Goal: Task Accomplishment & Management: Complete application form

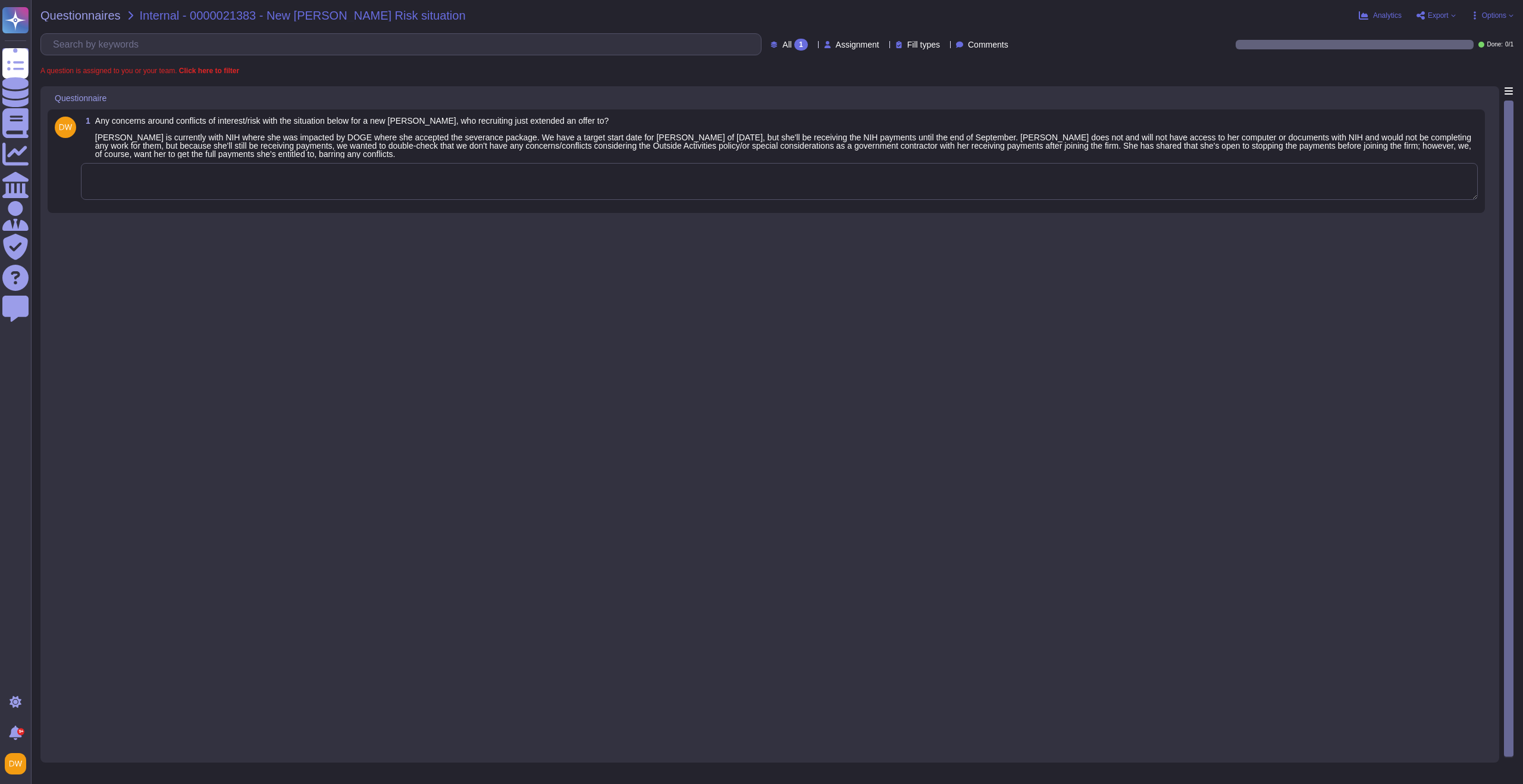
click at [330, 267] on div "1 Any concerns around conflicts of interest/risk with the situation below for a…" at bounding box center [770, 421] width 1445 height 669
click at [303, 183] on textarea at bounding box center [780, 182] width 1397 height 37
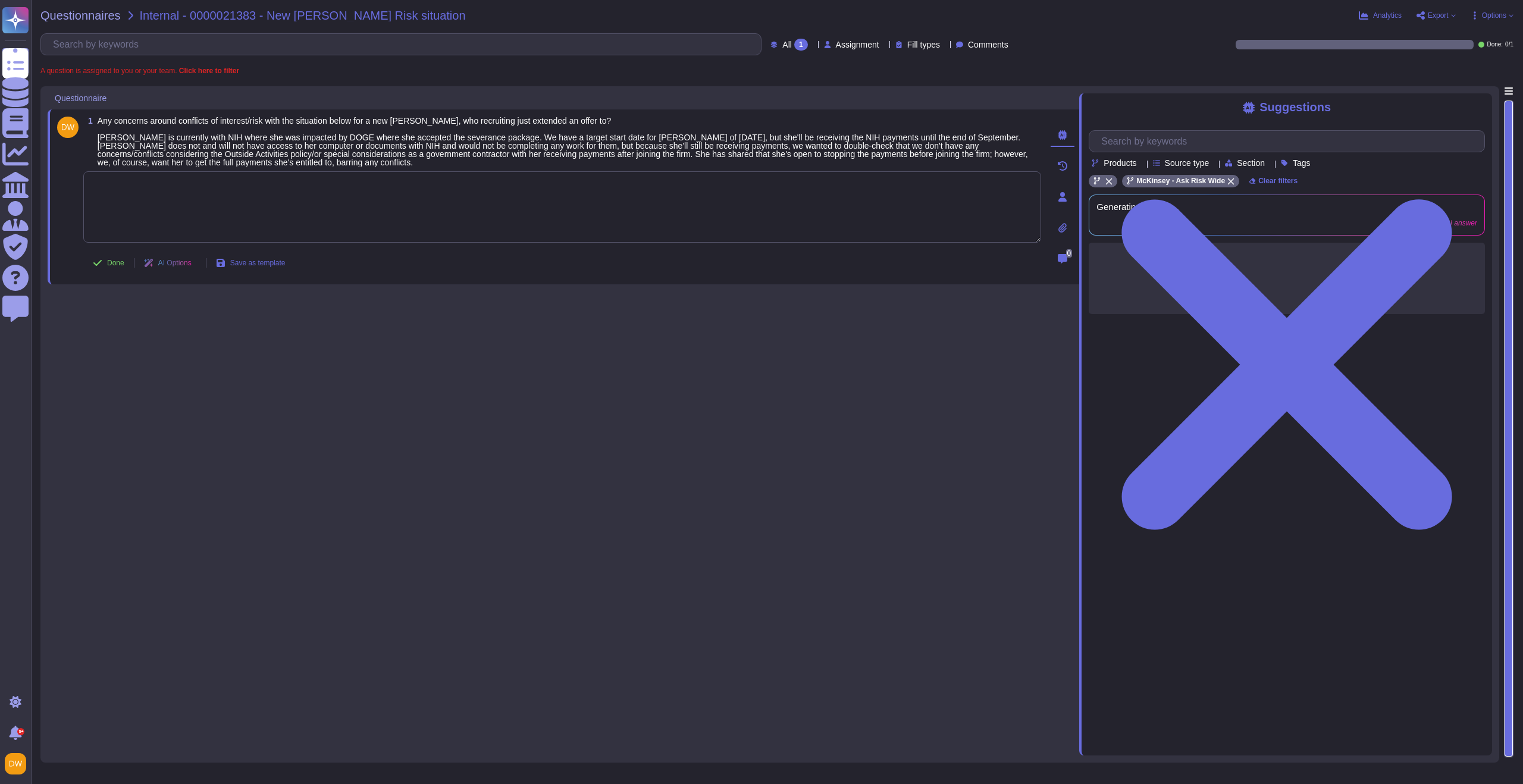
paste textarea "For your awareness, I’m sharing with you our Standard on Employment of Governme…"
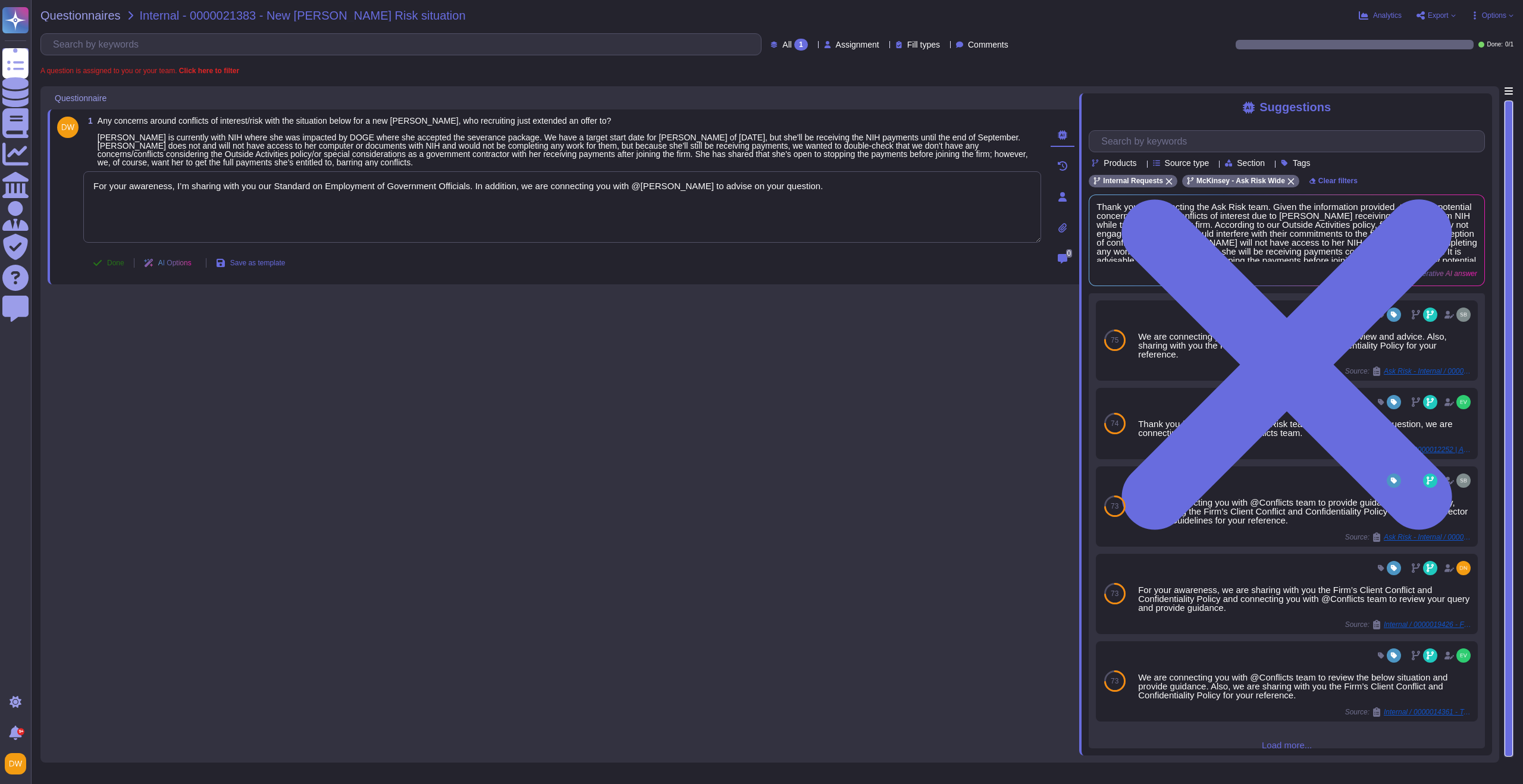
type textarea "For your awareness, I’m sharing with you our Standard on Employment of Governme…"
click at [105, 270] on button "Done" at bounding box center [109, 263] width 51 height 24
click at [84, 20] on span "Questionnaires" at bounding box center [80, 15] width 80 height 12
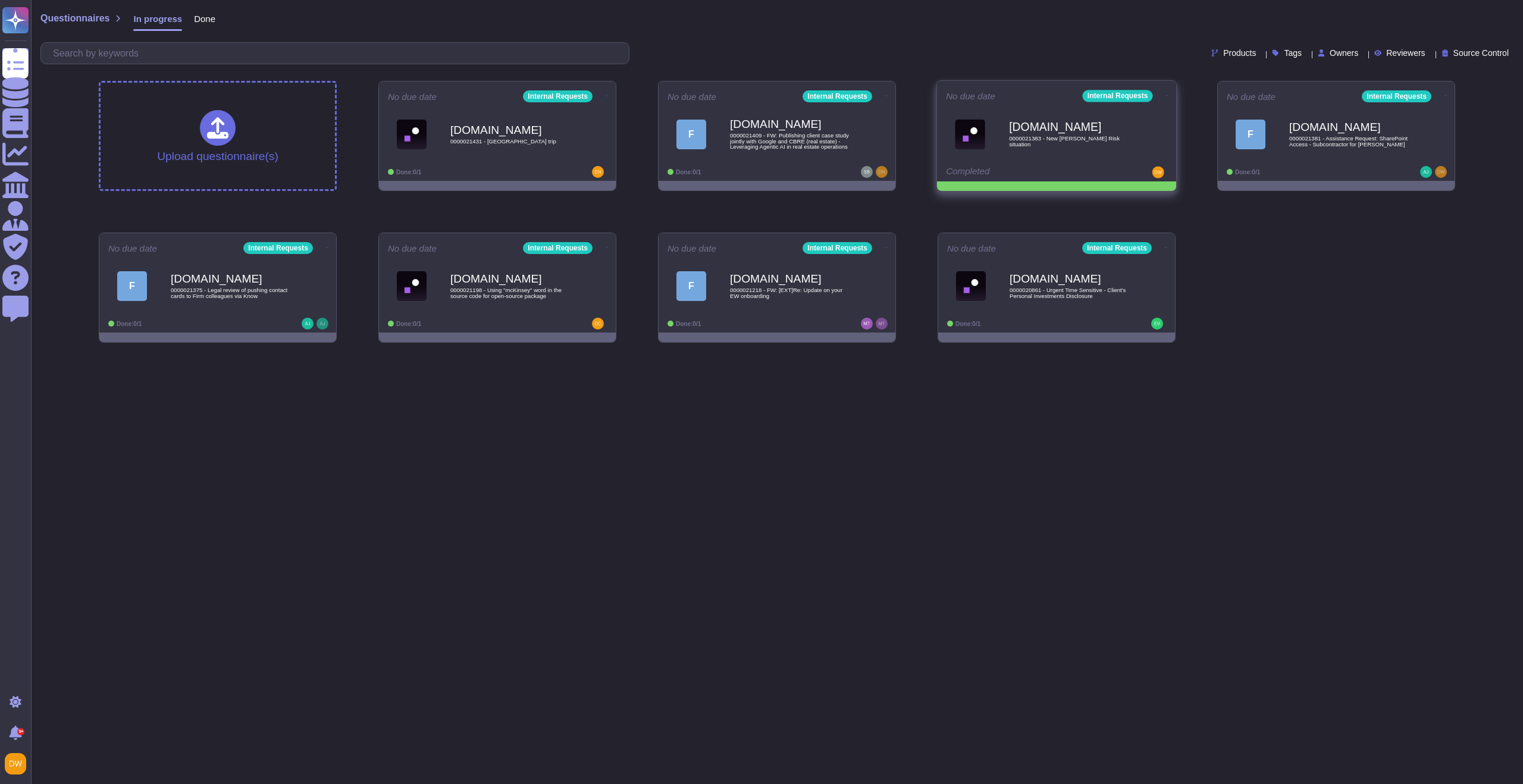
click at [608, 96] on icon at bounding box center [607, 96] width 2 height 1
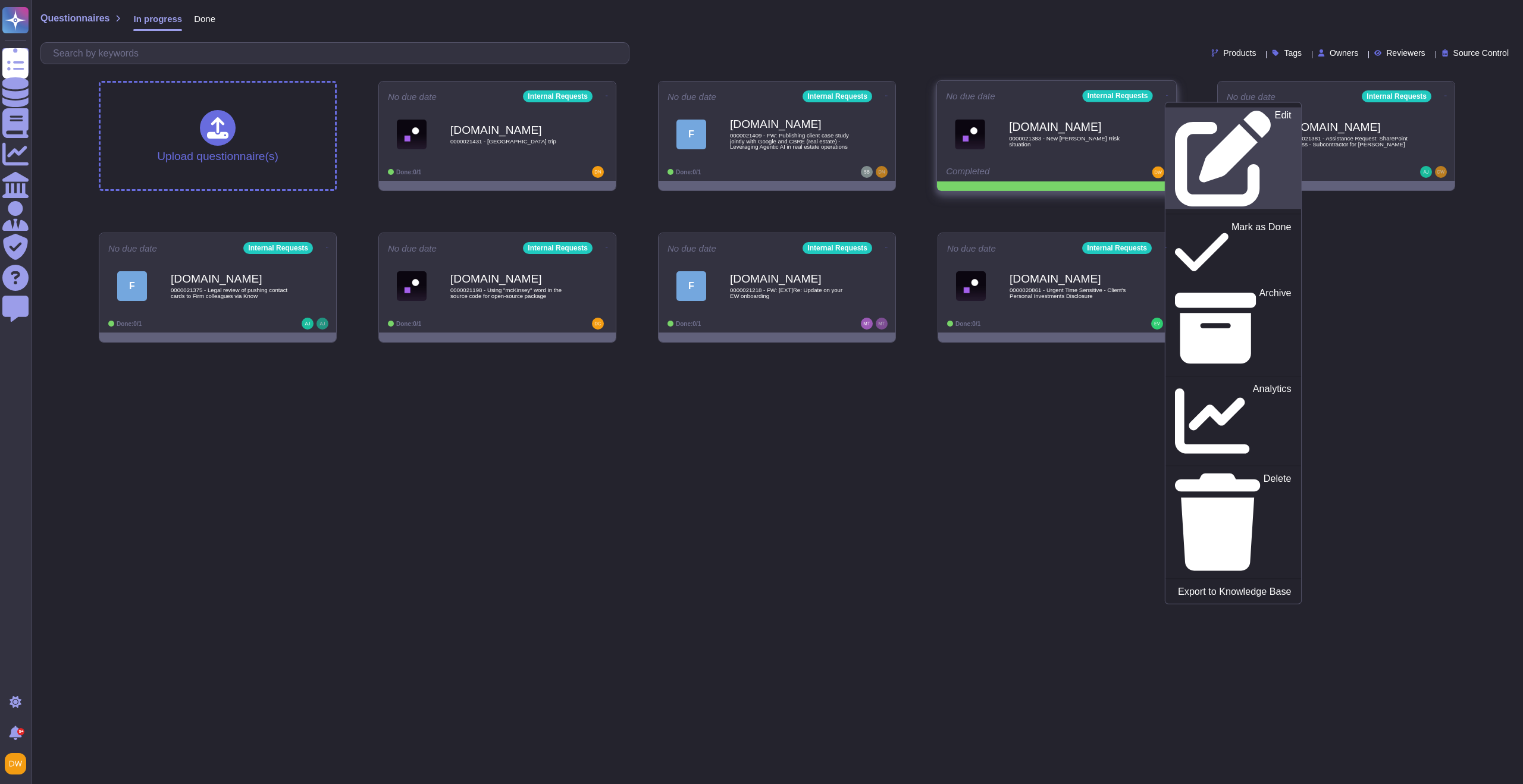
click at [1170, 109] on link "Edit" at bounding box center [1233, 158] width 136 height 101
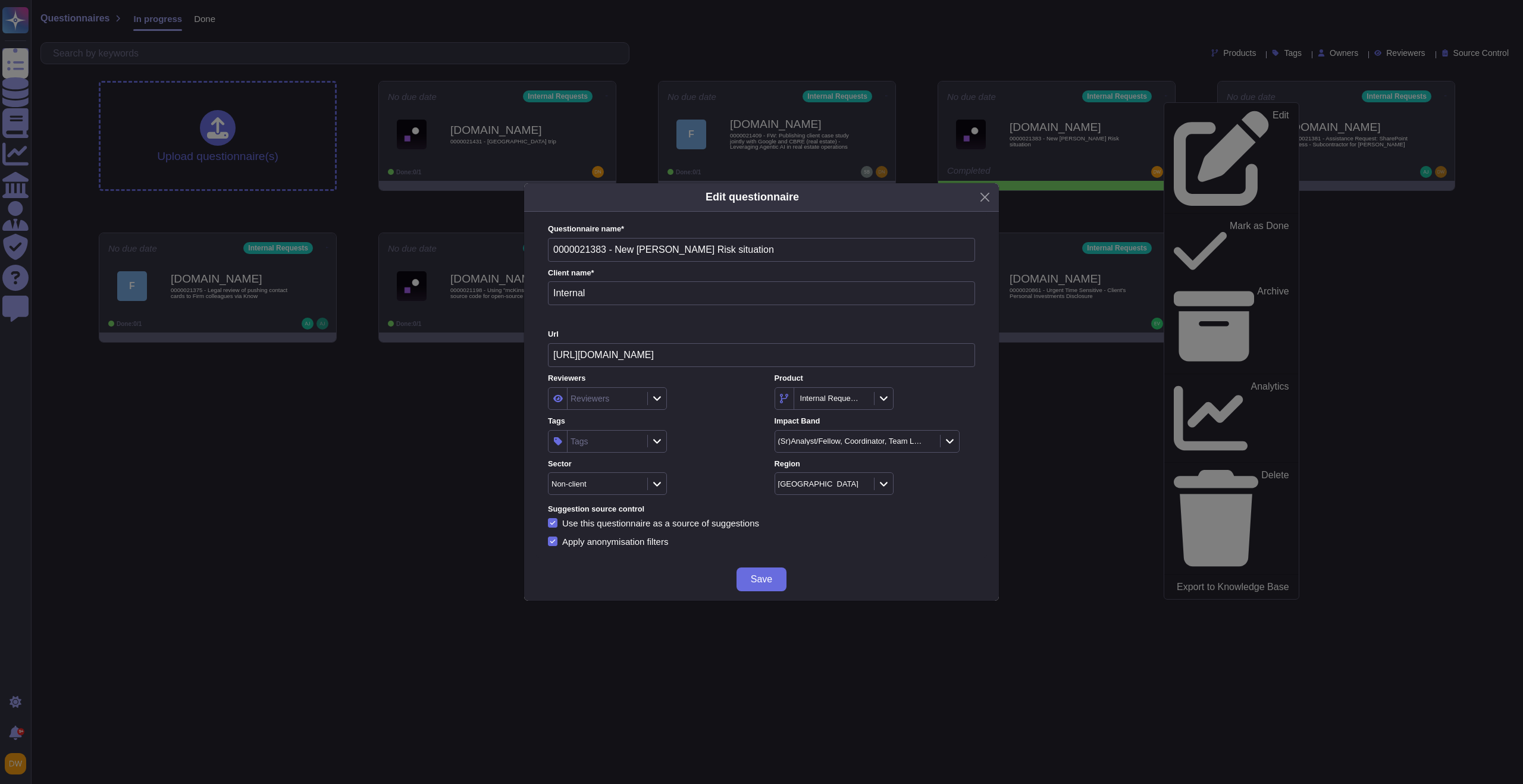
click at [659, 444] on icon at bounding box center [657, 441] width 9 height 10
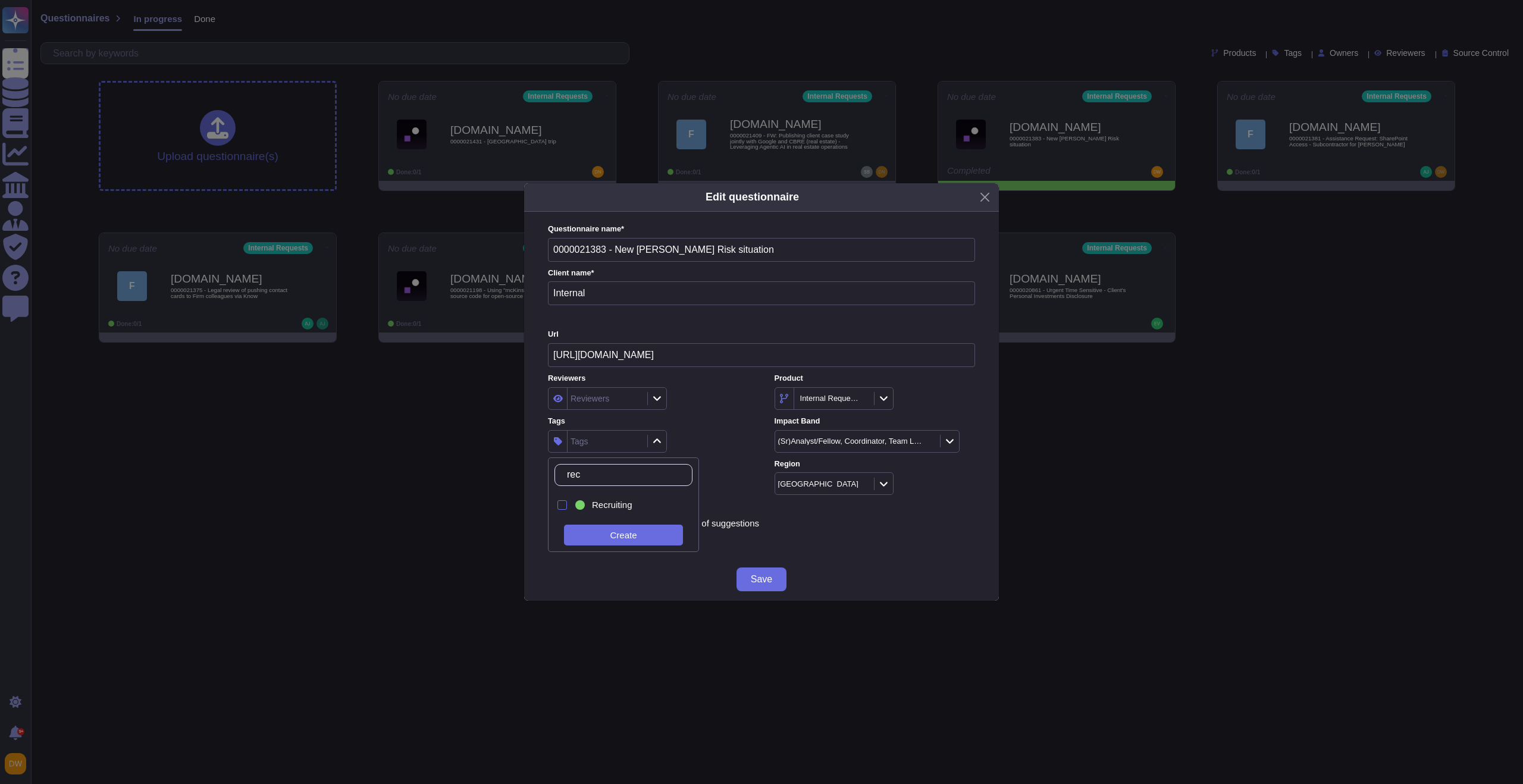
type input "recr"
click at [600, 505] on span "Recruiting" at bounding box center [612, 504] width 40 height 10
click at [753, 425] on div "Reviewers Reviewers Product Internal Requests Tags Recruiting Impact Band (Sr)A…" at bounding box center [761, 434] width 427 height 122
click at [776, 580] on button "Save" at bounding box center [762, 580] width 50 height 24
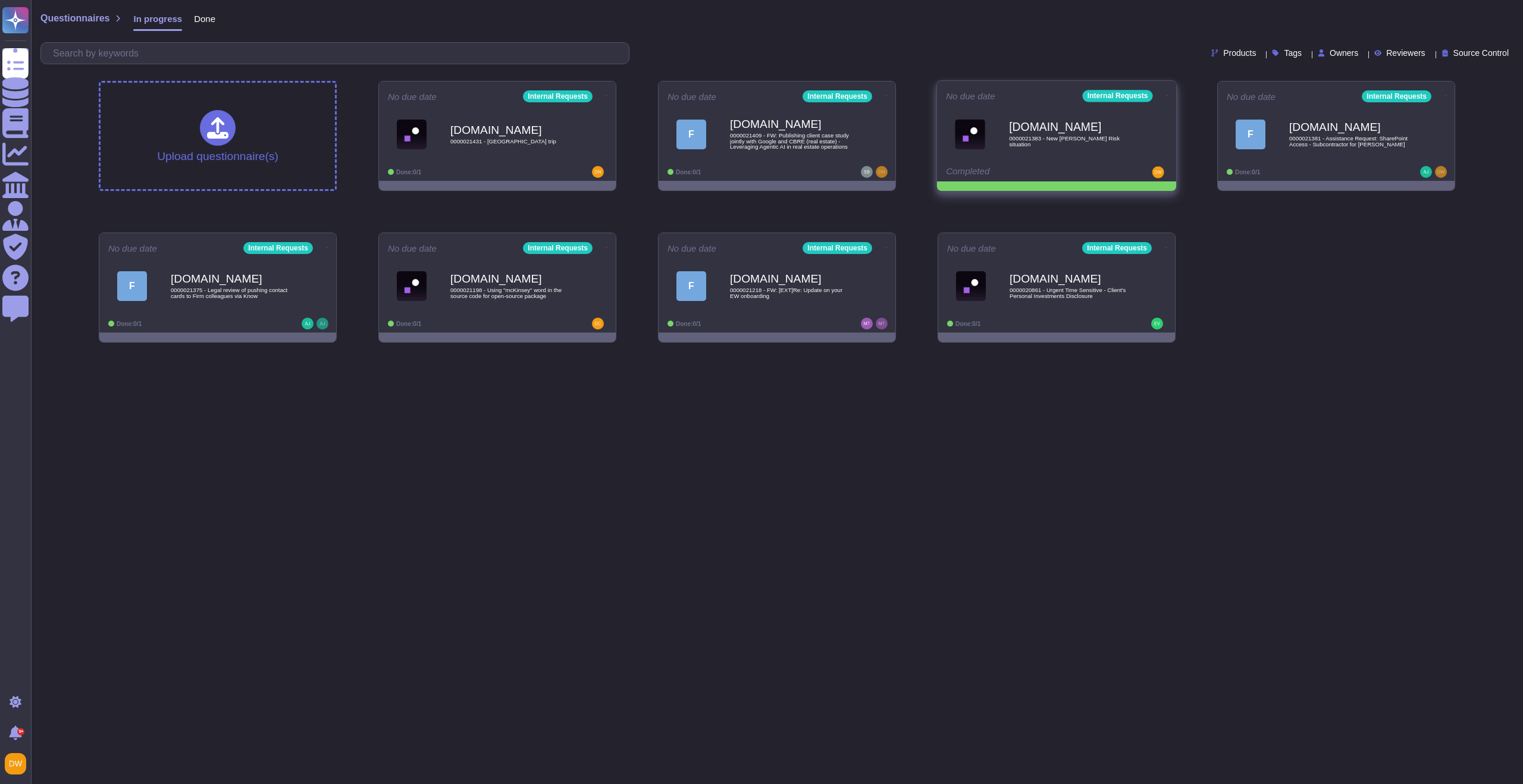
click at [608, 96] on icon at bounding box center [607, 96] width 2 height 1
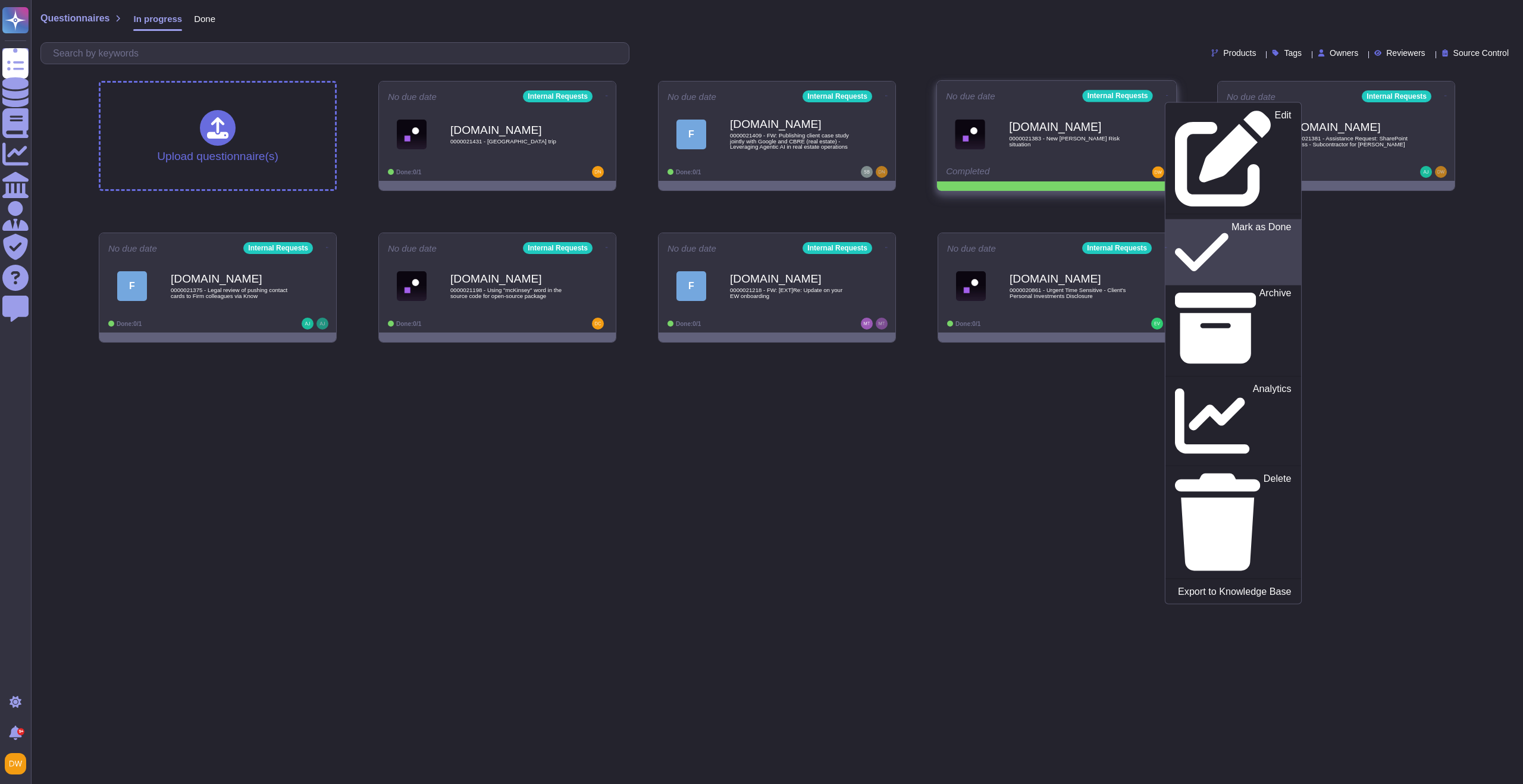
click at [1232, 222] on p "Mark as Done" at bounding box center [1262, 252] width 60 height 60
